Goal: Task Accomplishment & Management: Manage account settings

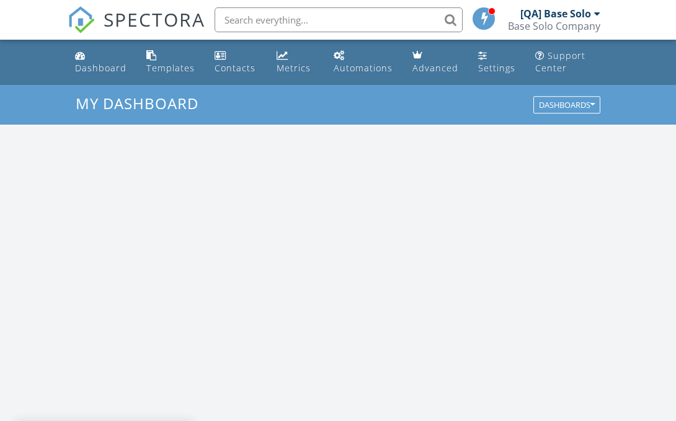
scroll to position [1129, 676]
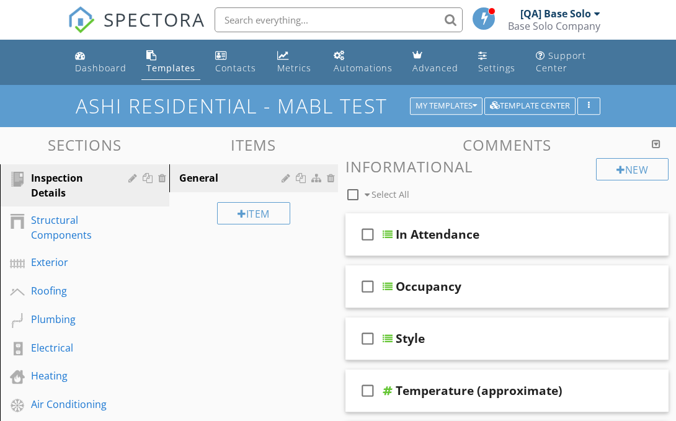
click at [444, 105] on div "My Templates" at bounding box center [445, 106] width 61 height 9
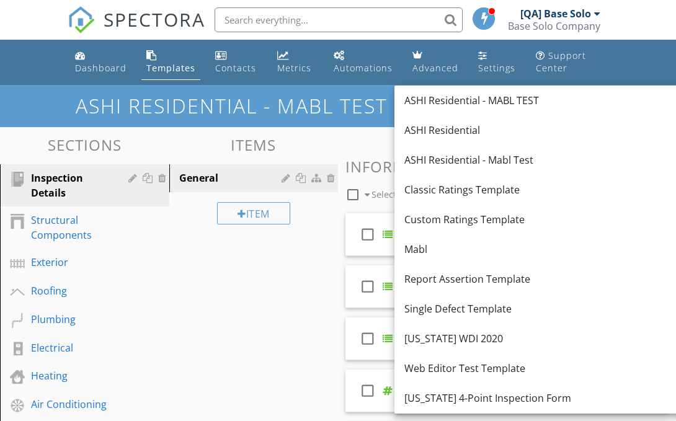
scroll to position [178, 0]
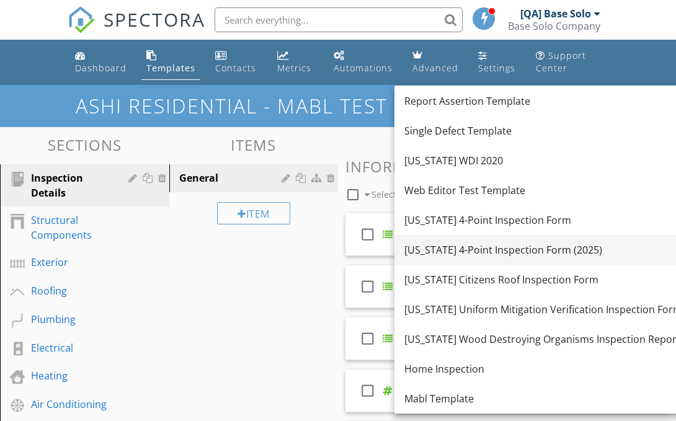
click at [531, 249] on div "Florida 4-Point Inspection Form (2025)" at bounding box center [543, 249] width 278 height 15
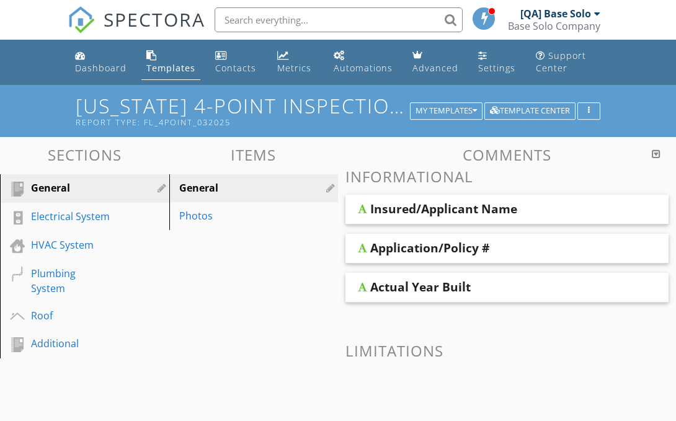
scroll to position [146, 0]
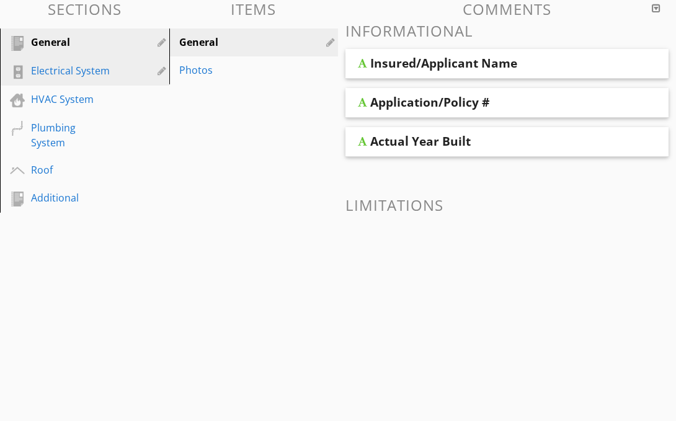
click at [70, 70] on div "Electrical System" at bounding box center [70, 70] width 79 height 15
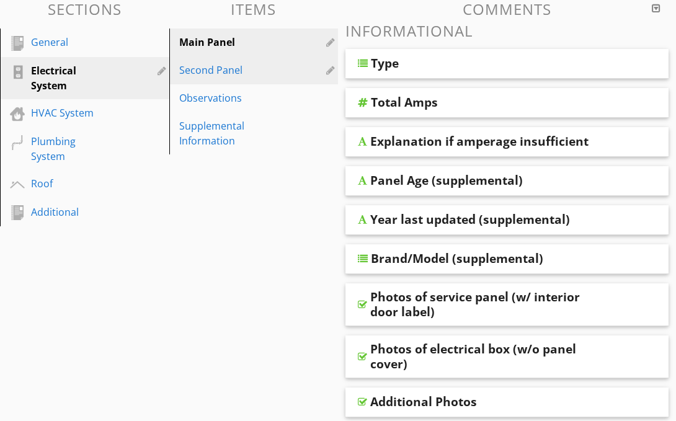
click at [232, 69] on div "Second Panel" at bounding box center [232, 70] width 107 height 15
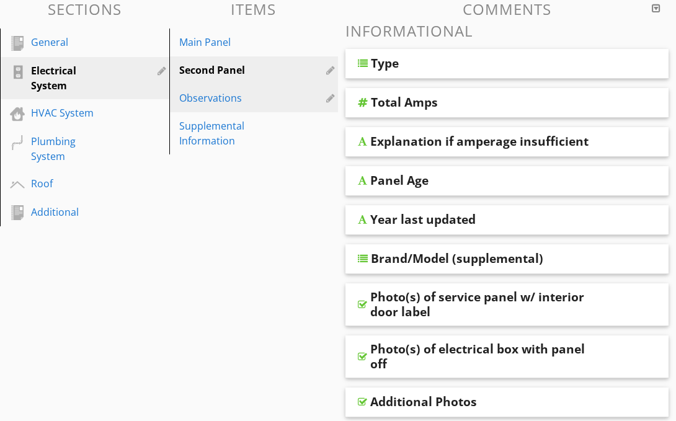
click at [232, 97] on div "Observations" at bounding box center [232, 98] width 107 height 15
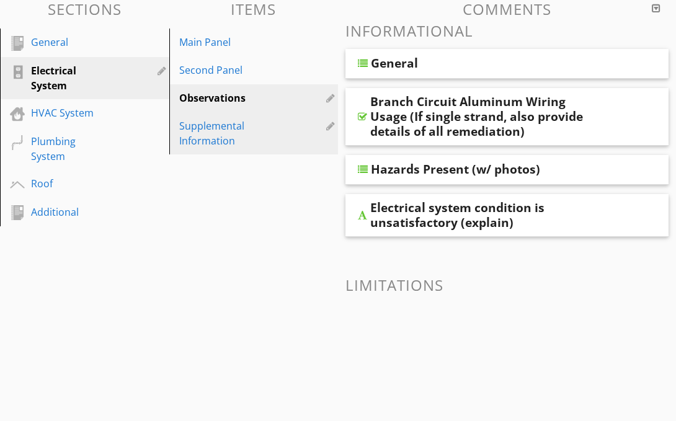
click at [232, 133] on div "Supplemental Information" at bounding box center [232, 133] width 107 height 30
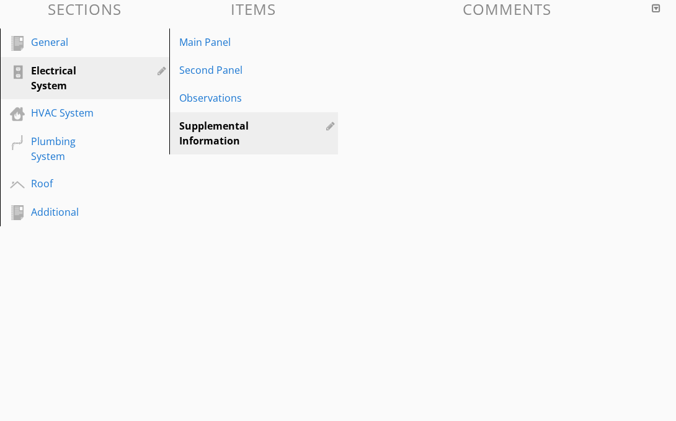
scroll to position [118, 0]
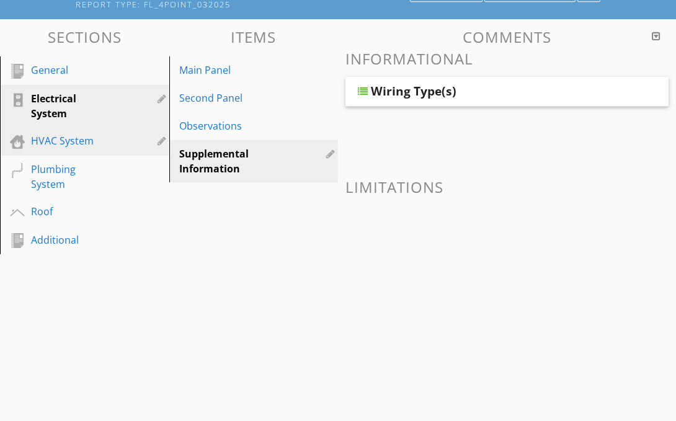
click at [70, 141] on div "HVAC System" at bounding box center [70, 140] width 79 height 15
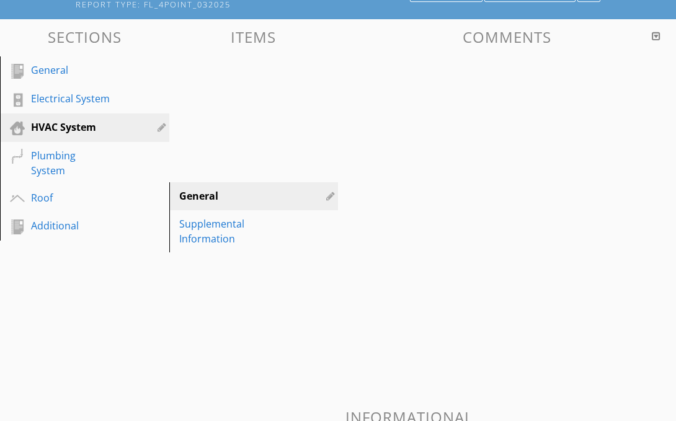
scroll to position [146, 0]
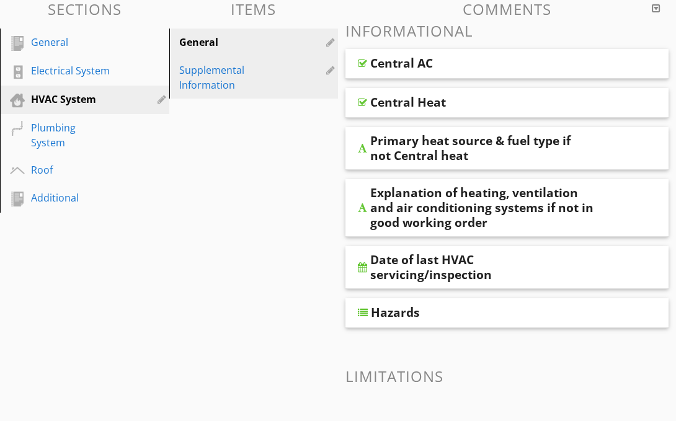
click at [232, 77] on div "Supplemental Information" at bounding box center [232, 78] width 107 height 30
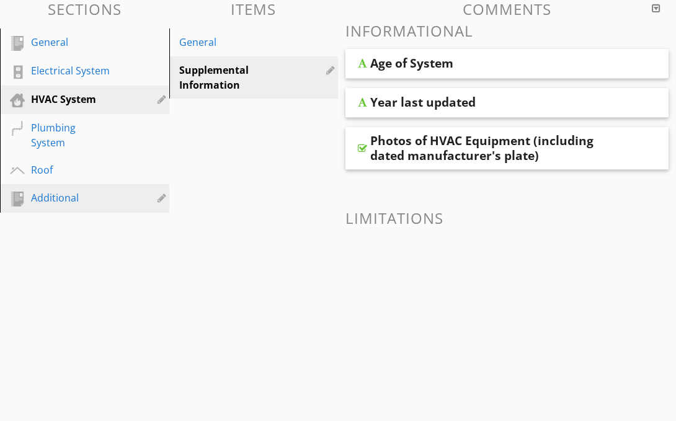
click at [70, 197] on div "Additional" at bounding box center [70, 197] width 79 height 15
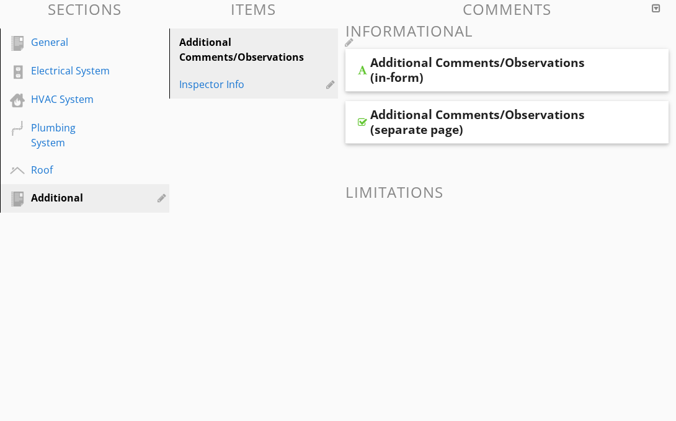
click at [232, 84] on div "Inspector Info" at bounding box center [232, 84] width 107 height 15
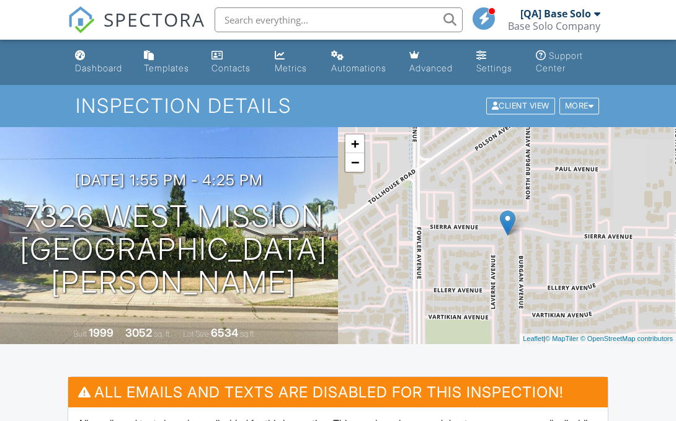
scroll to position [330, 0]
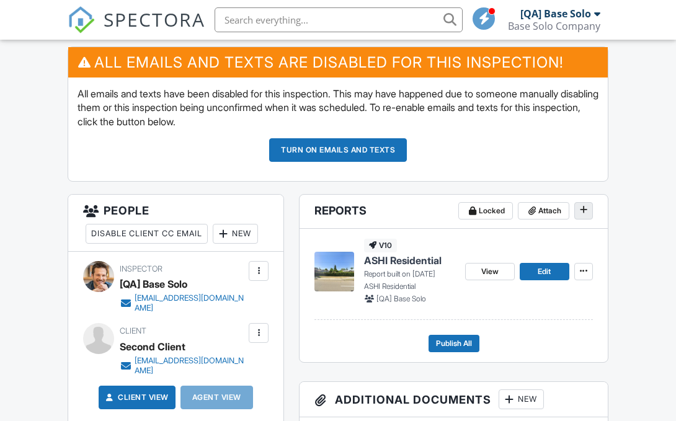
click at [583, 210] on icon at bounding box center [583, 209] width 7 height 9
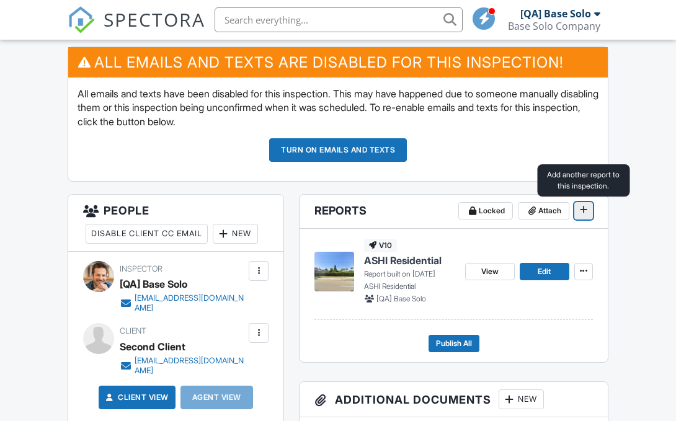
click at [583, 210] on icon at bounding box center [583, 209] width 7 height 9
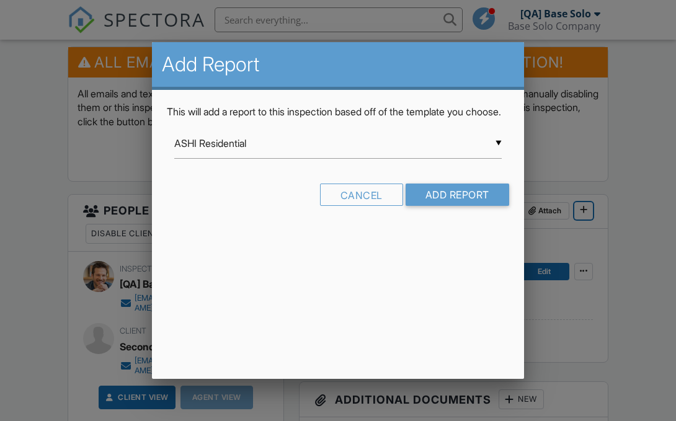
click at [338, 157] on input "ASHI Residential" at bounding box center [337, 143] width 327 height 30
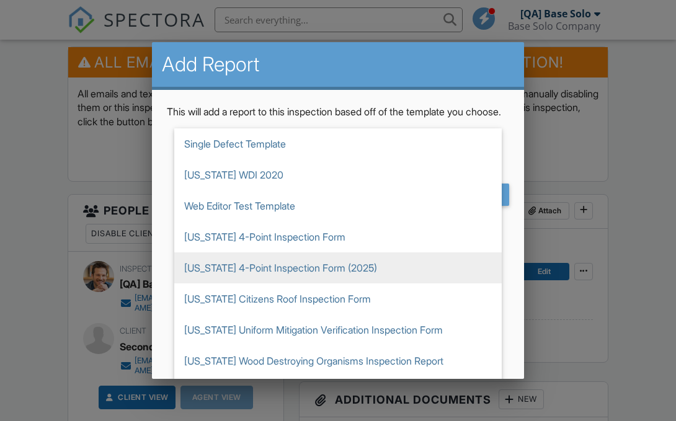
click at [338, 281] on span "[US_STATE] 4-Point Inspection Form (2025)" at bounding box center [337, 267] width 327 height 31
type input "[US_STATE] 4-Point Inspection Form (2025)"
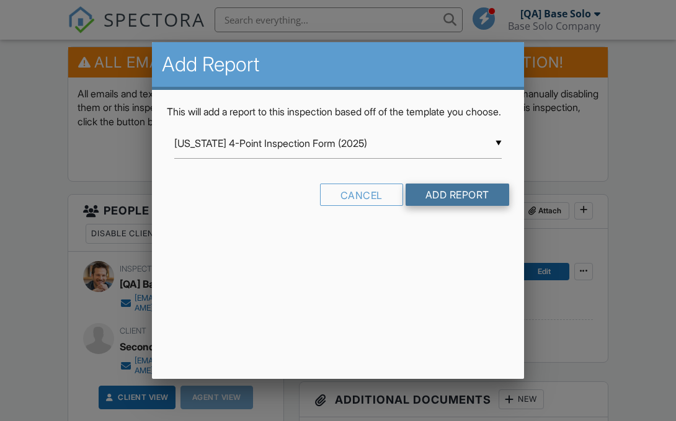
click at [456, 206] on input "Add Report" at bounding box center [457, 194] width 104 height 22
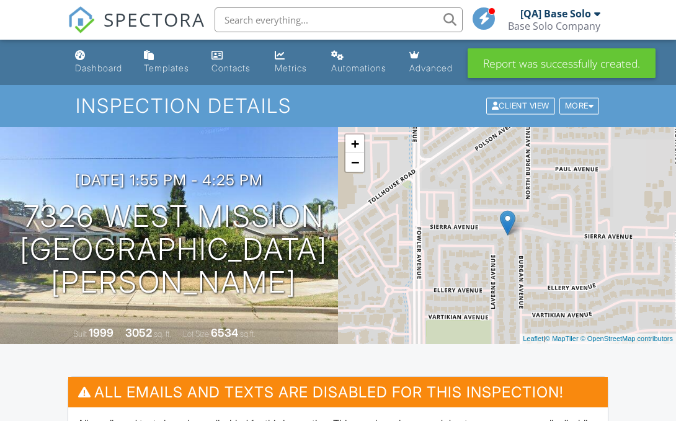
scroll to position [446, 0]
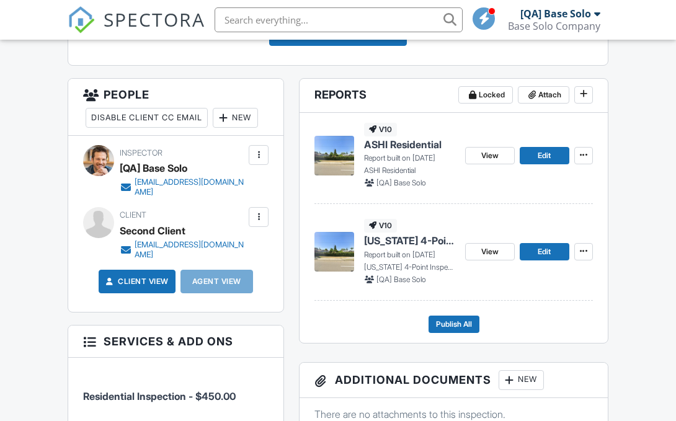
click at [409, 241] on span "[US_STATE] 4-Point Inspection Form (2025)" at bounding box center [409, 241] width 91 height 14
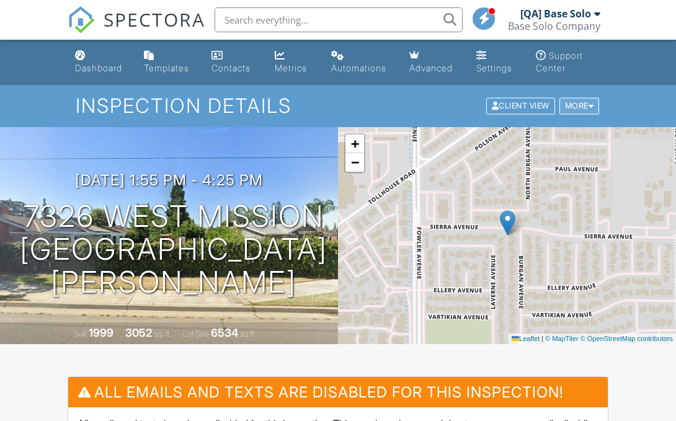
click at [590, 105] on div at bounding box center [591, 106] width 6 height 8
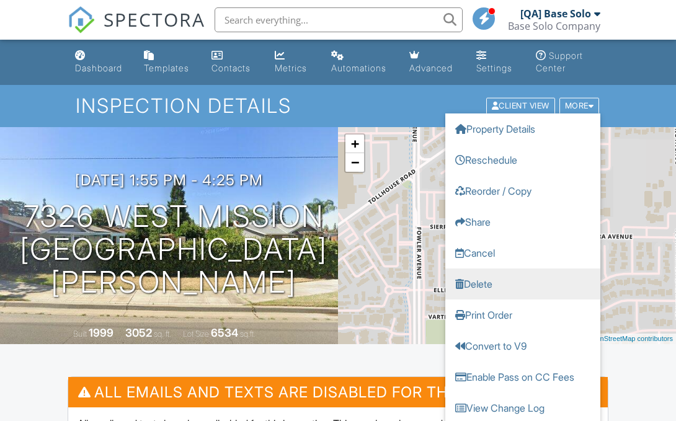
click at [505, 277] on link "Delete" at bounding box center [522, 283] width 155 height 31
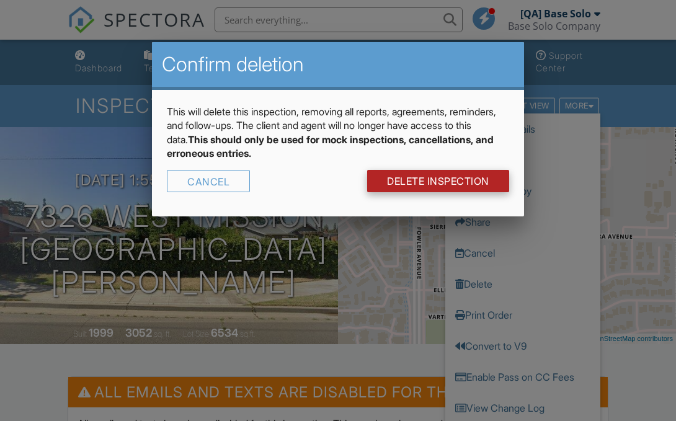
click at [444, 182] on link "DELETE Inspection" at bounding box center [438, 181] width 142 height 22
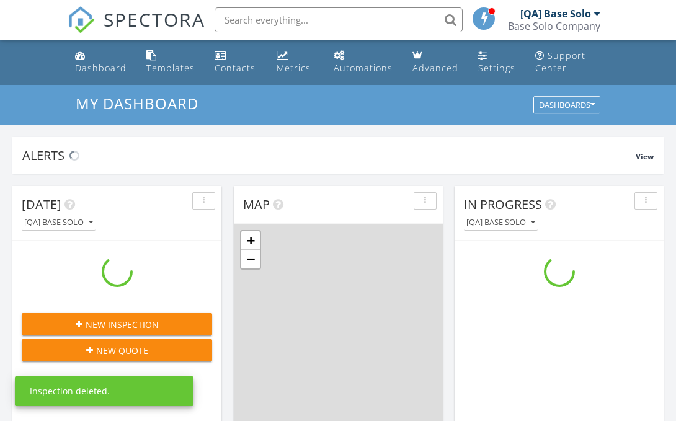
scroll to position [1129, 676]
